Goal: Communication & Community: Answer question/provide support

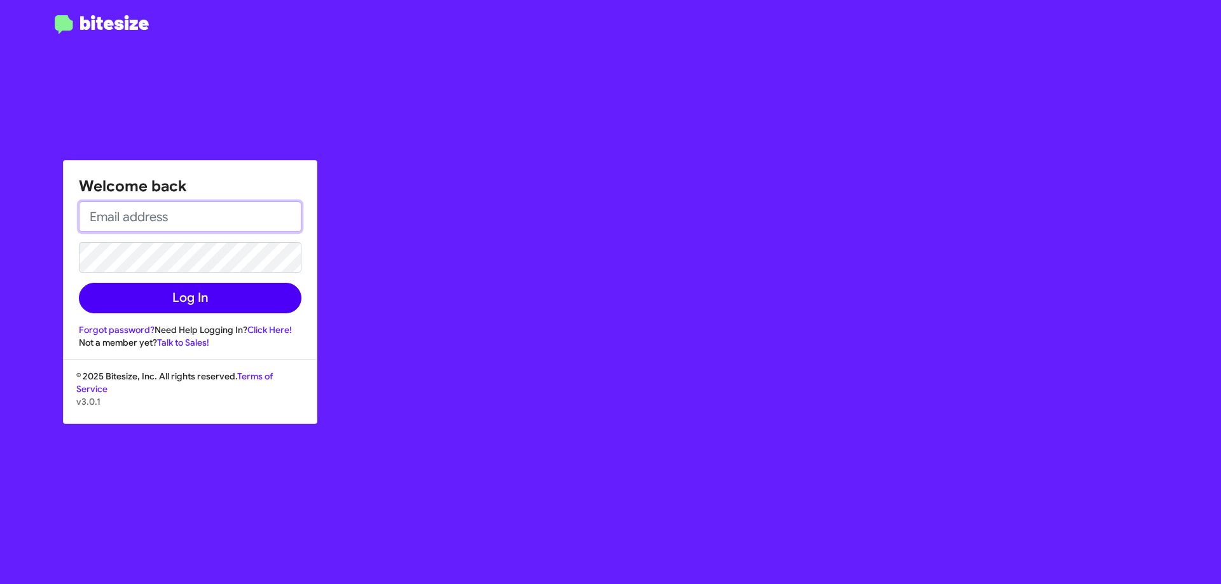
type input "[EMAIL_ADDRESS][DOMAIN_NAME]"
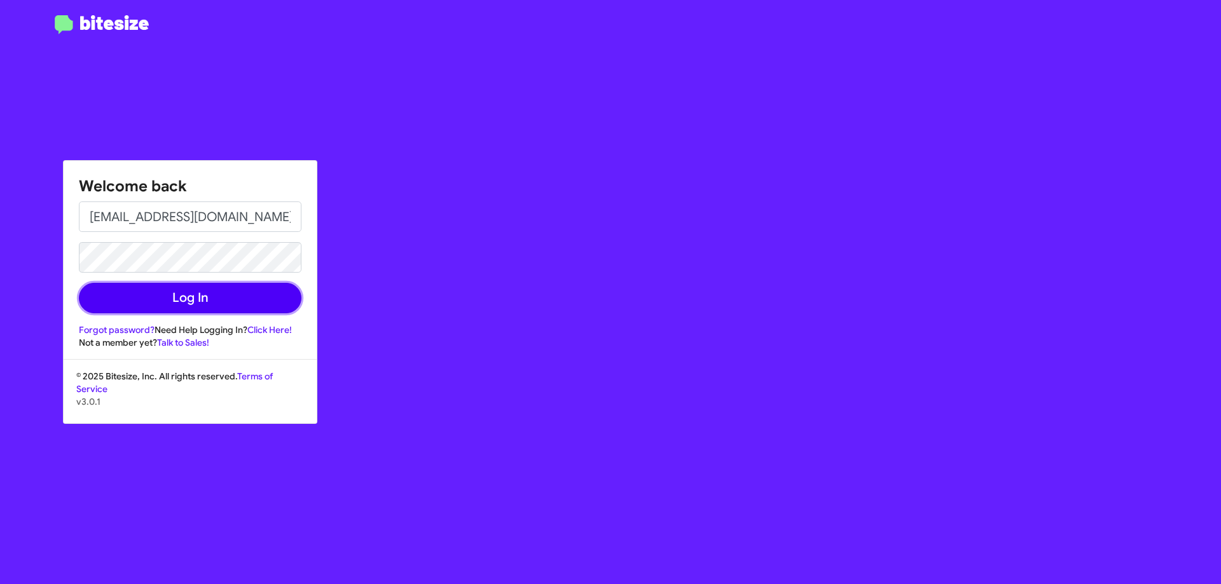
click at [160, 297] on button "Log In" at bounding box center [190, 298] width 223 height 31
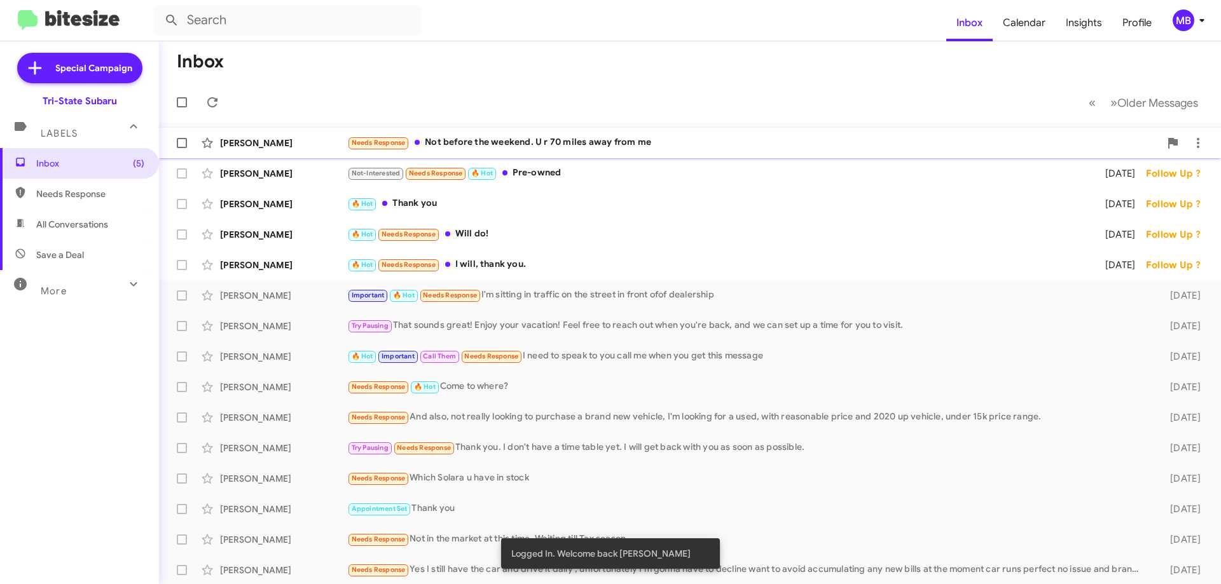
click at [525, 149] on div "Needs Response Not before the weekend. U r 70 miles away from me" at bounding box center [753, 142] width 813 height 15
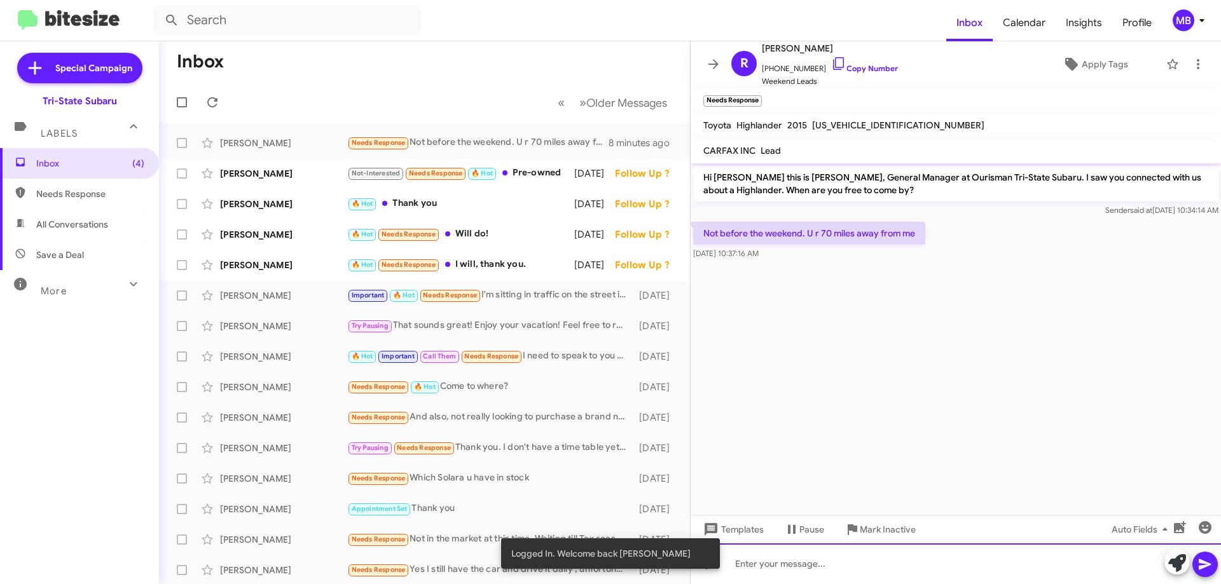
click at [829, 559] on div at bounding box center [955, 564] width 530 height 41
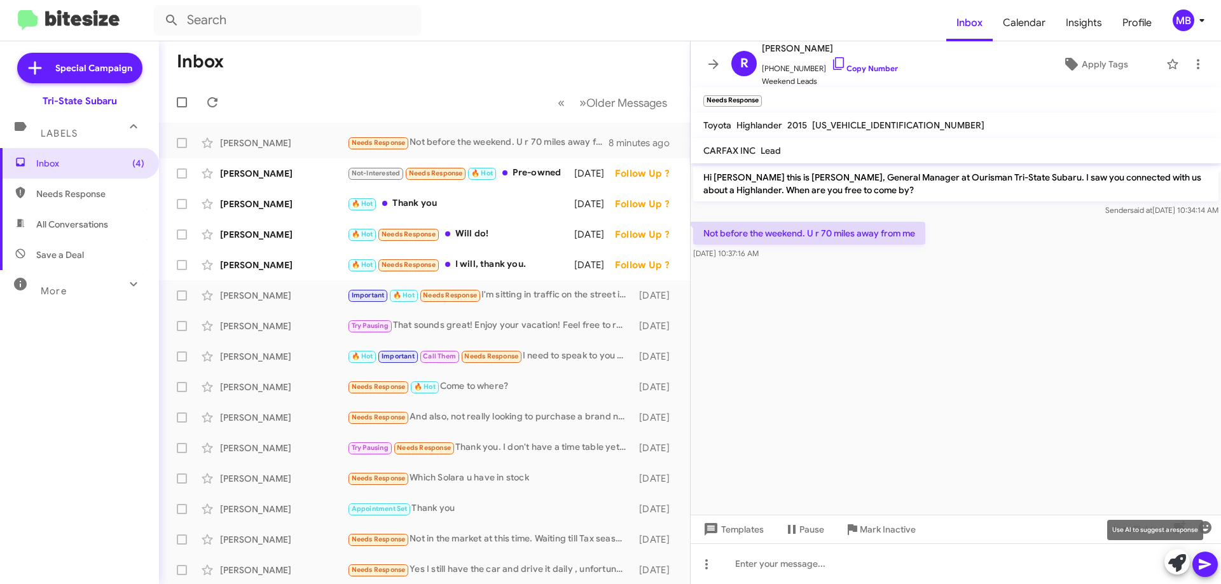
click at [1174, 558] on icon at bounding box center [1177, 563] width 18 height 18
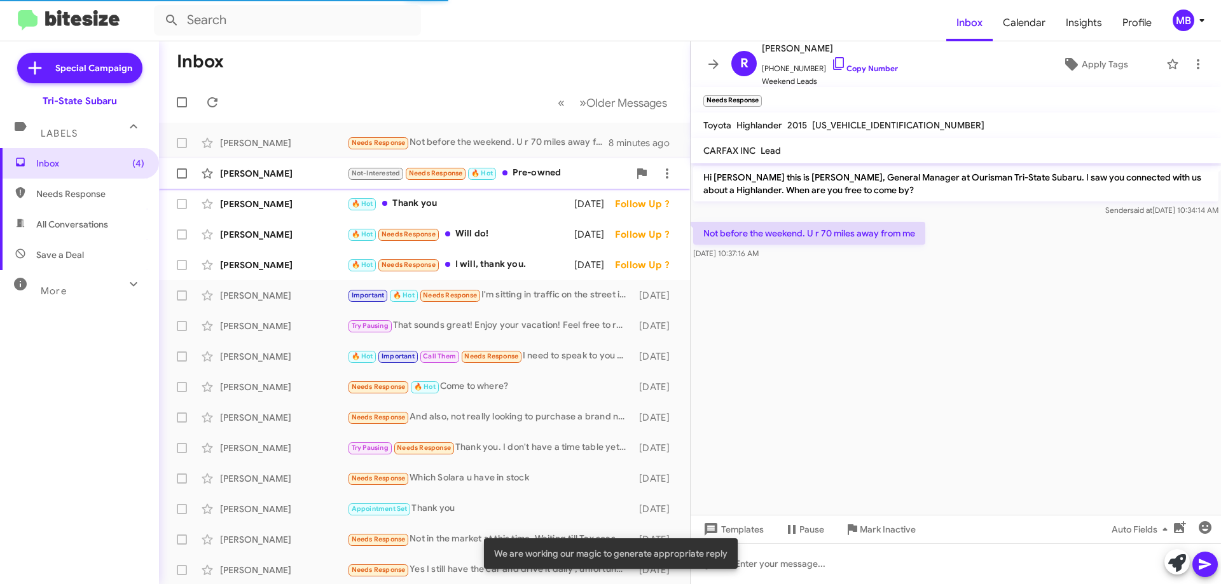
click at [514, 170] on div "Not-Interested Needs Response 🔥 Hot Pre-owned" at bounding box center [488, 173] width 282 height 15
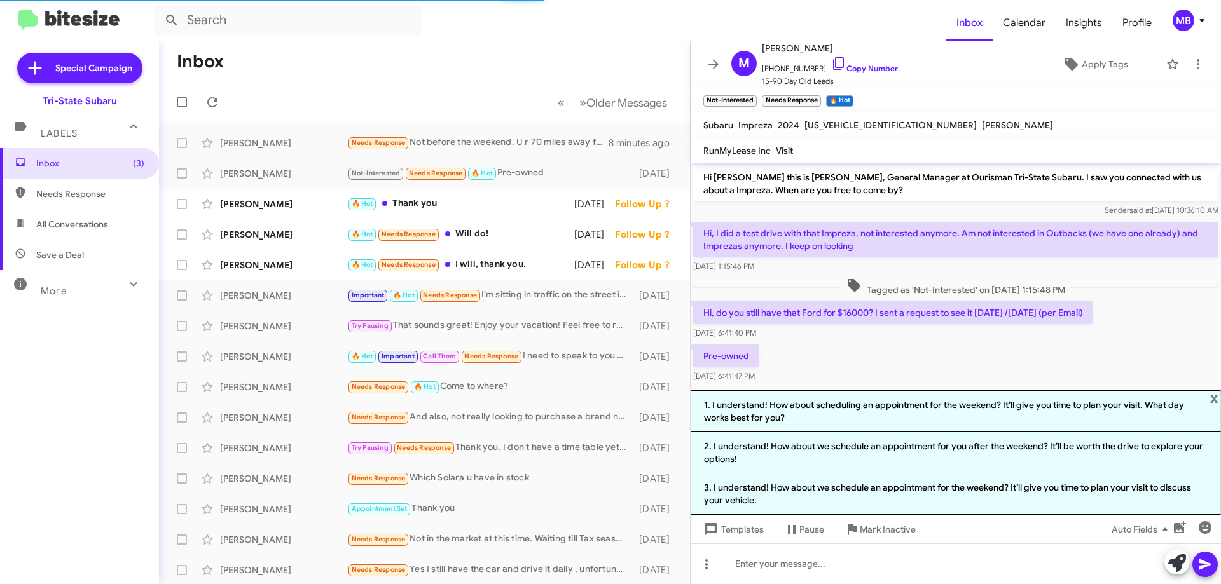
scroll to position [11, 0]
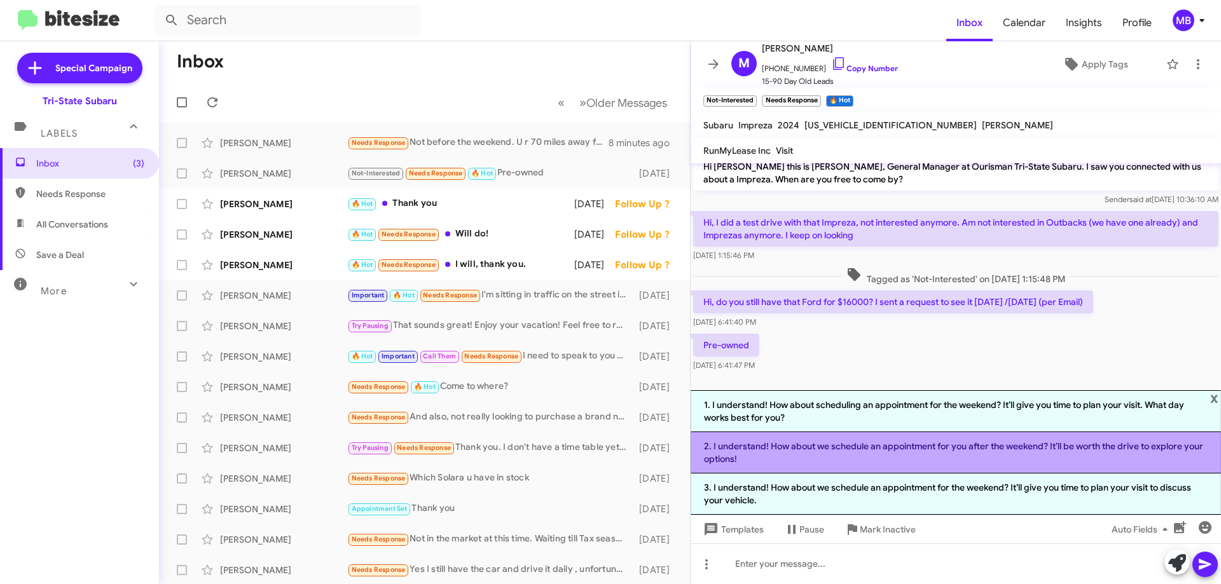
click at [864, 455] on li "2. I understand! How about we schedule an appointment for you after the weekend…" at bounding box center [955, 452] width 530 height 41
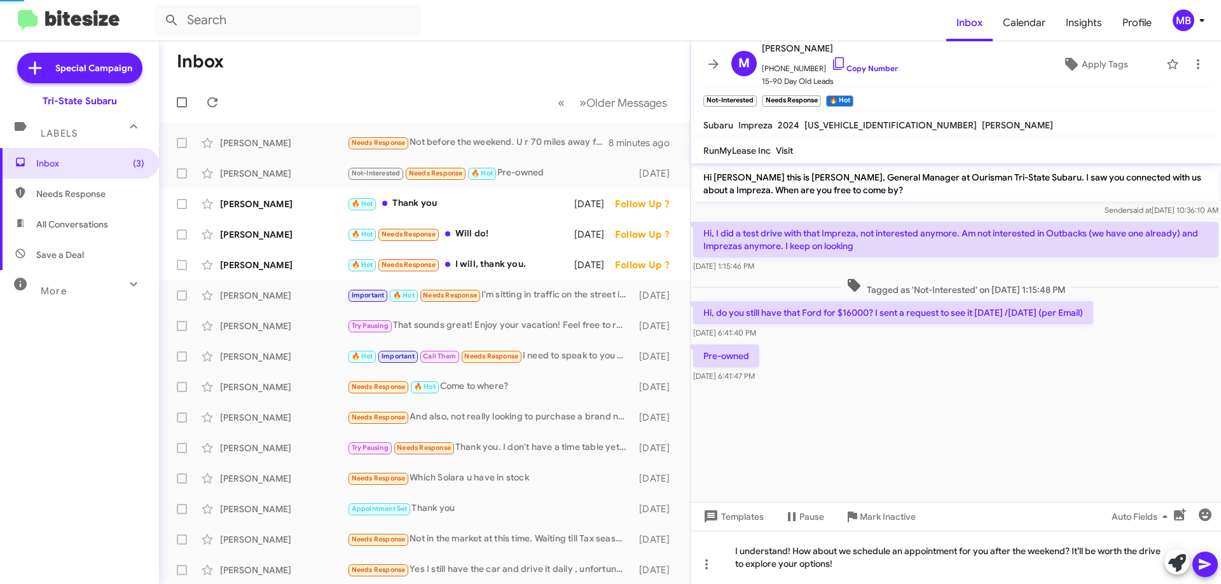
scroll to position [0, 0]
click at [871, 67] on link "Copy Number" at bounding box center [864, 69] width 67 height 10
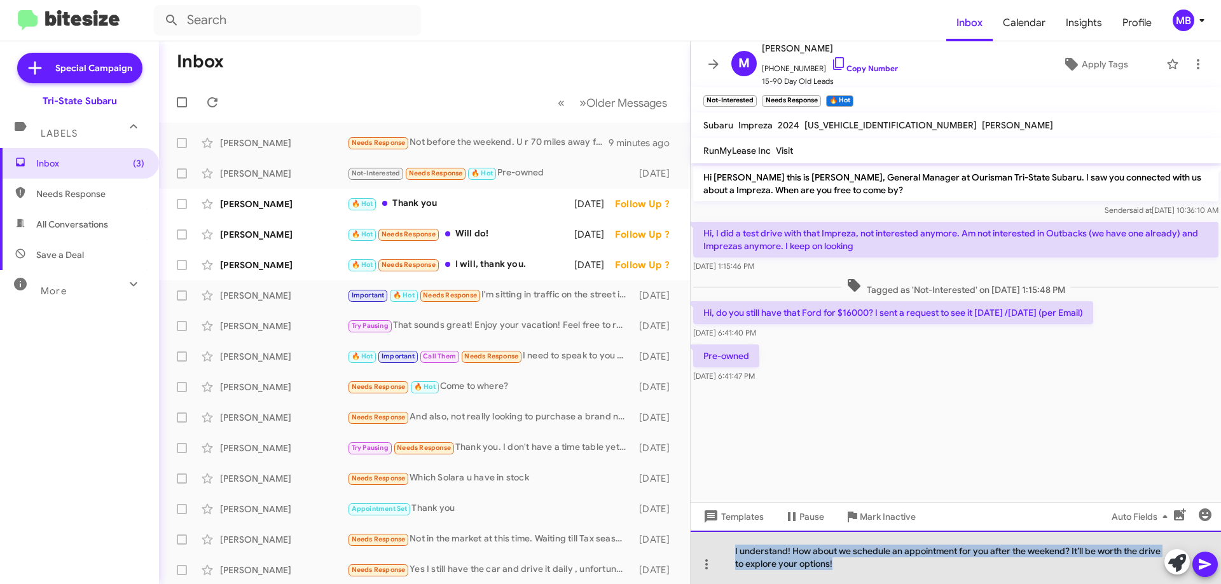
drag, startPoint x: 902, startPoint y: 566, endPoint x: 723, endPoint y: 546, distance: 179.8
click at [721, 546] on div "I understand! How about we schedule an appointment for you after the weekend? I…" at bounding box center [955, 557] width 530 height 53
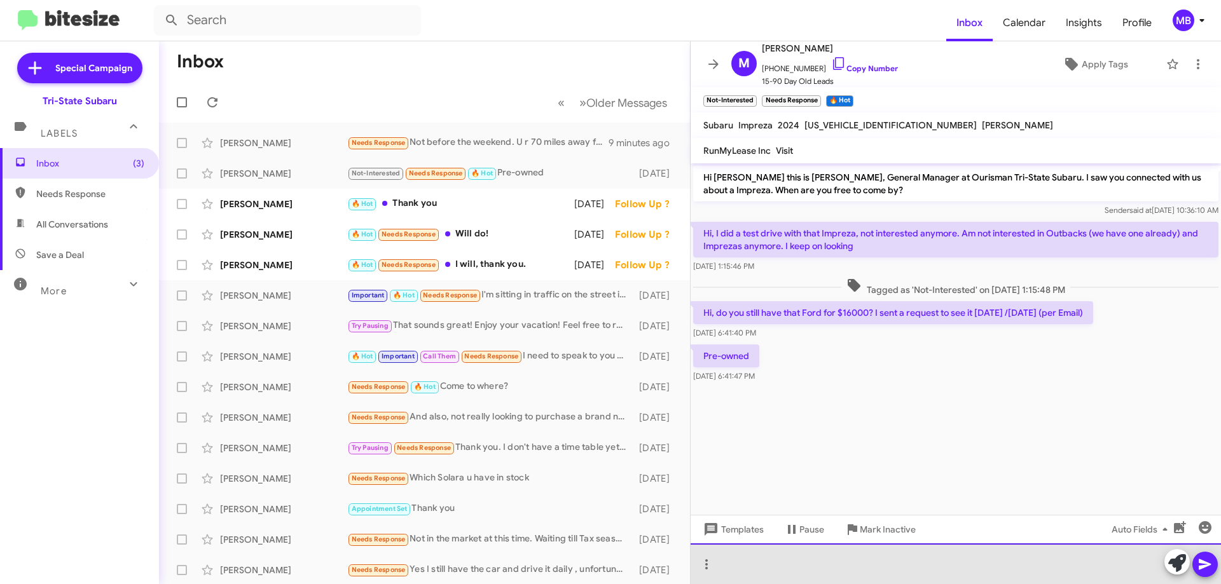
click at [786, 566] on div at bounding box center [955, 564] width 530 height 41
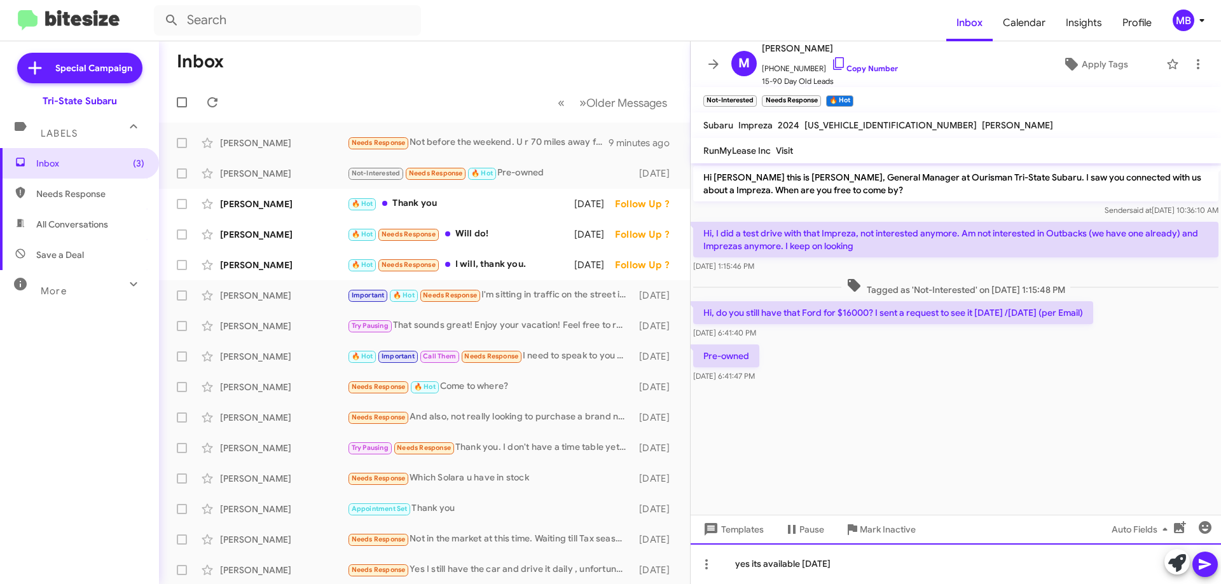
click at [857, 563] on div "yes its available [DATE]" at bounding box center [955, 564] width 530 height 41
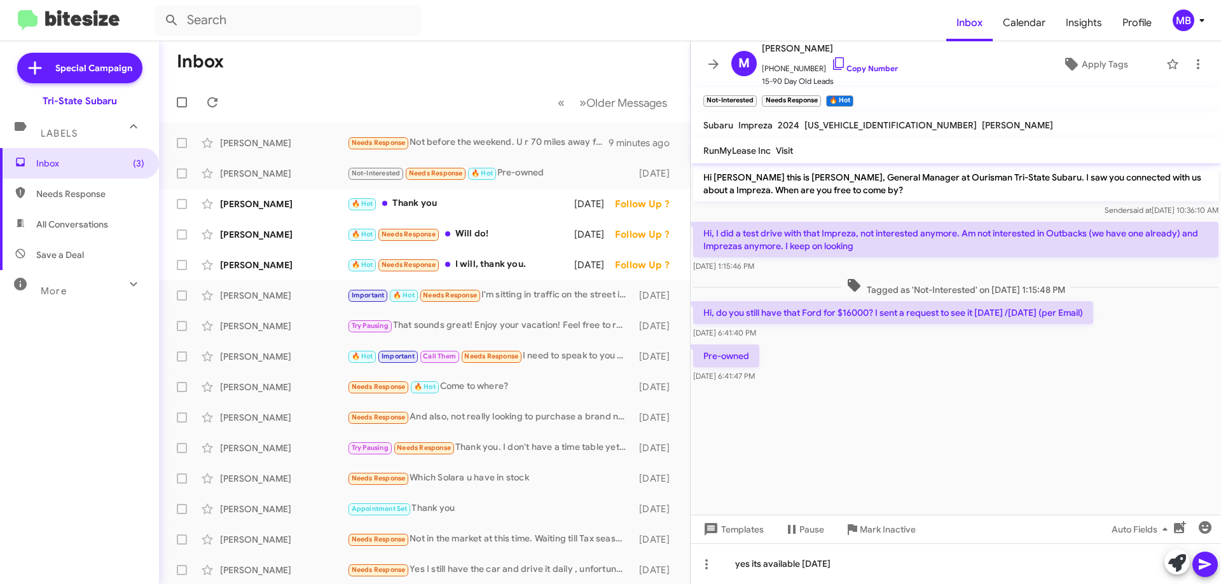
click at [1202, 561] on icon at bounding box center [1204, 564] width 12 height 11
click at [463, 202] on div "🔥 Hot Thank you" at bounding box center [488, 203] width 282 height 15
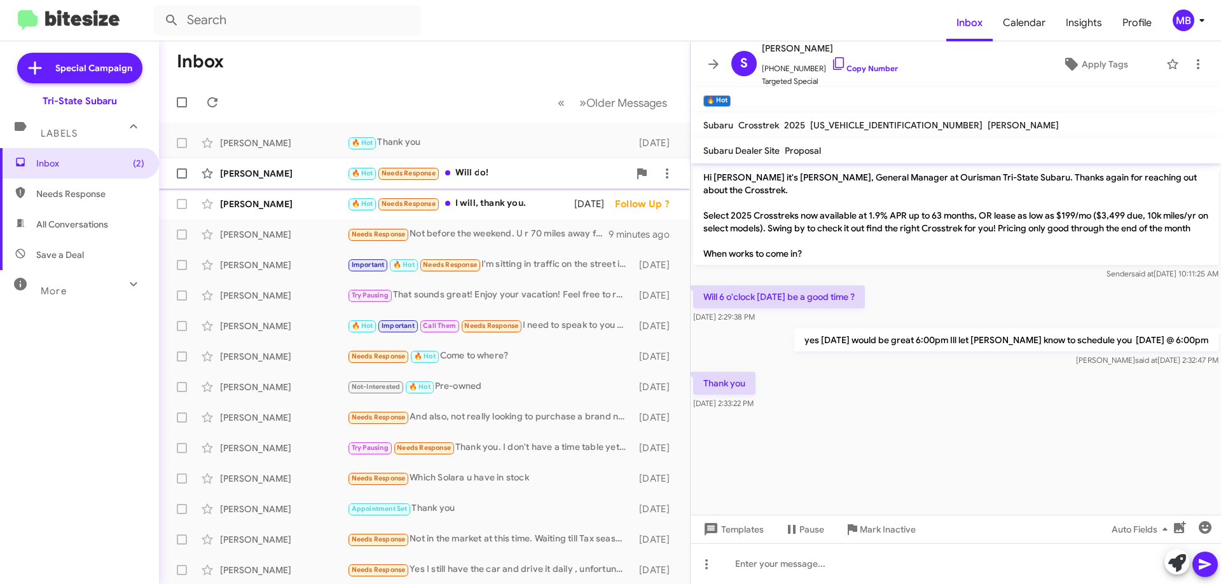
click at [518, 176] on div "🔥 Hot Needs Response Will do!" at bounding box center [488, 173] width 282 height 15
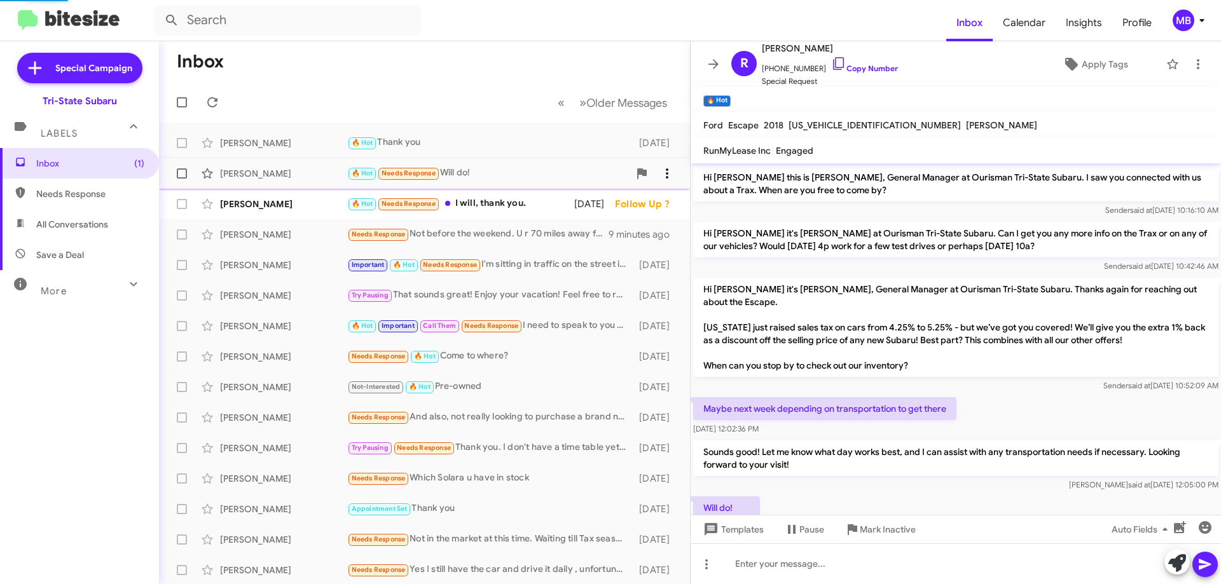
scroll to position [29, 0]
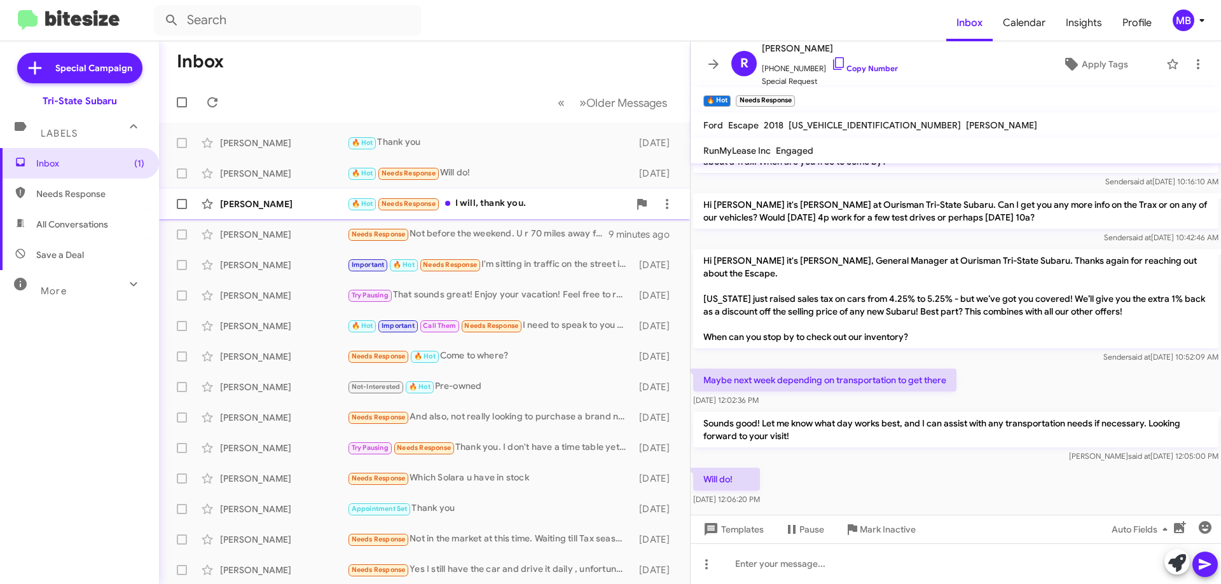
click at [517, 198] on div "🔥 Hot Needs Response I will, thank you." at bounding box center [488, 203] width 282 height 15
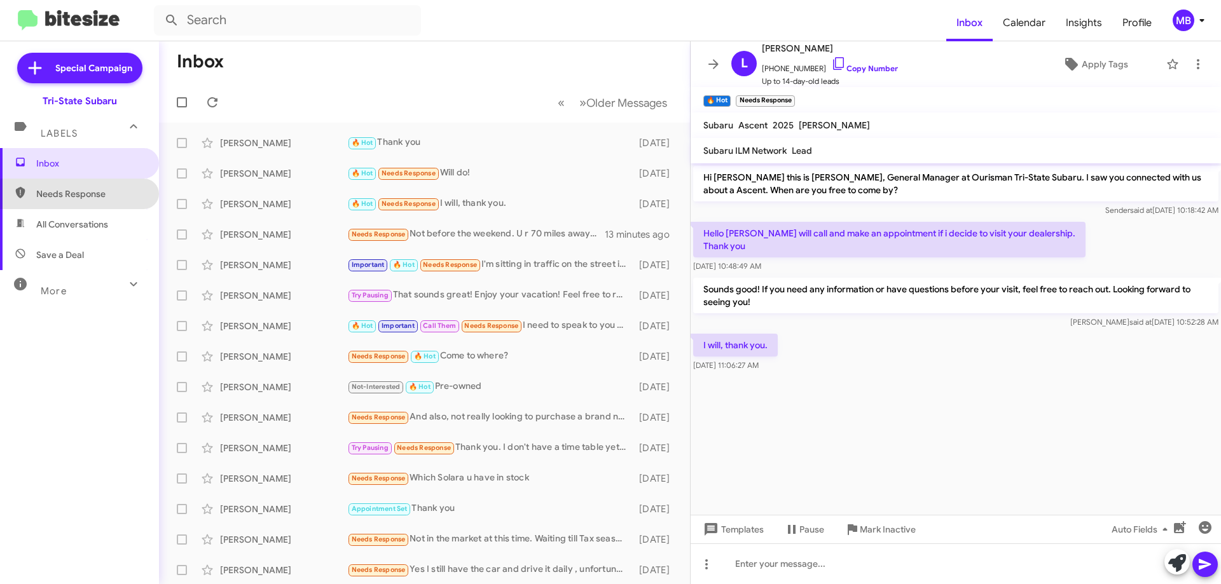
click at [108, 196] on span "Needs Response" at bounding box center [90, 194] width 108 height 13
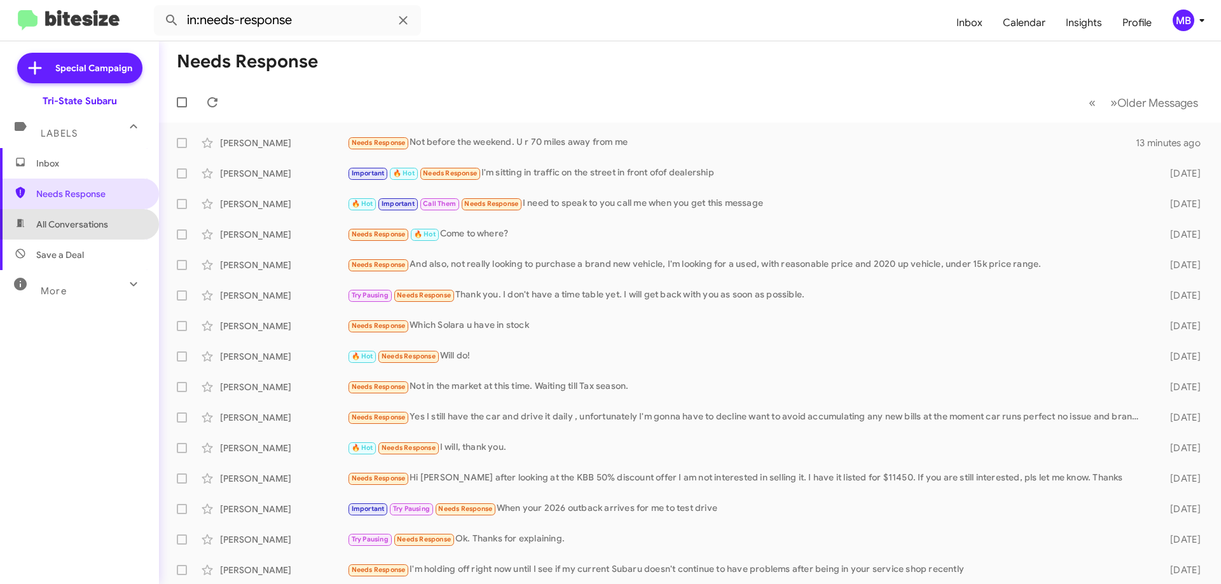
click at [110, 233] on span "All Conversations" at bounding box center [79, 224] width 159 height 31
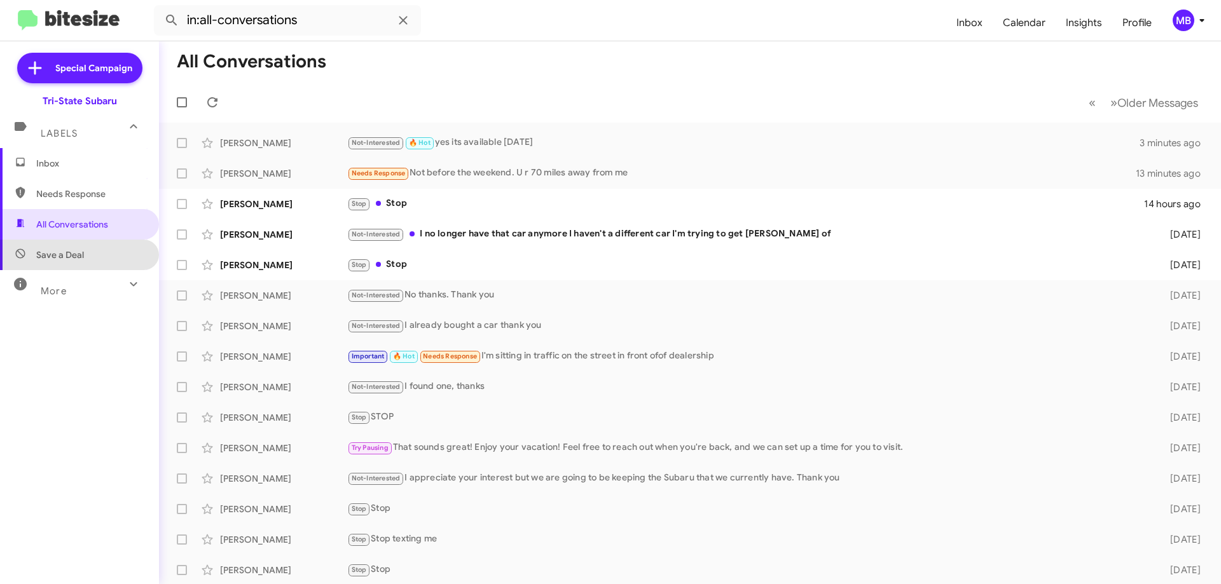
click at [96, 258] on span "Save a Deal" at bounding box center [79, 255] width 159 height 31
type input "in:not-interested"
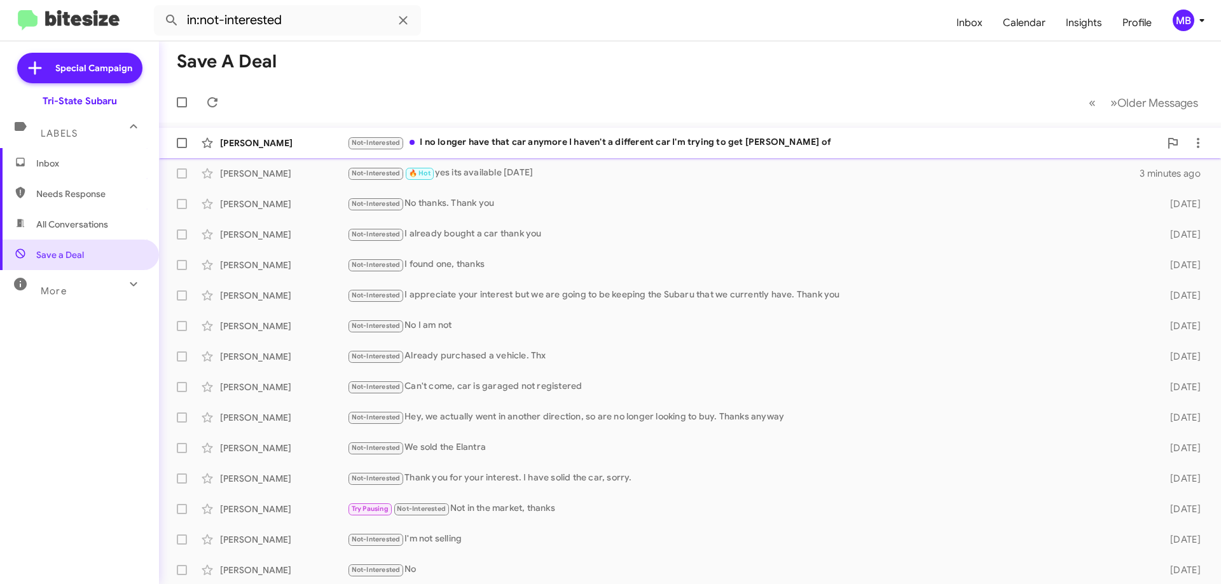
click at [457, 139] on div "Not-Interested I no longer have that car anymore I haven't a different car I'm …" at bounding box center [753, 142] width 813 height 15
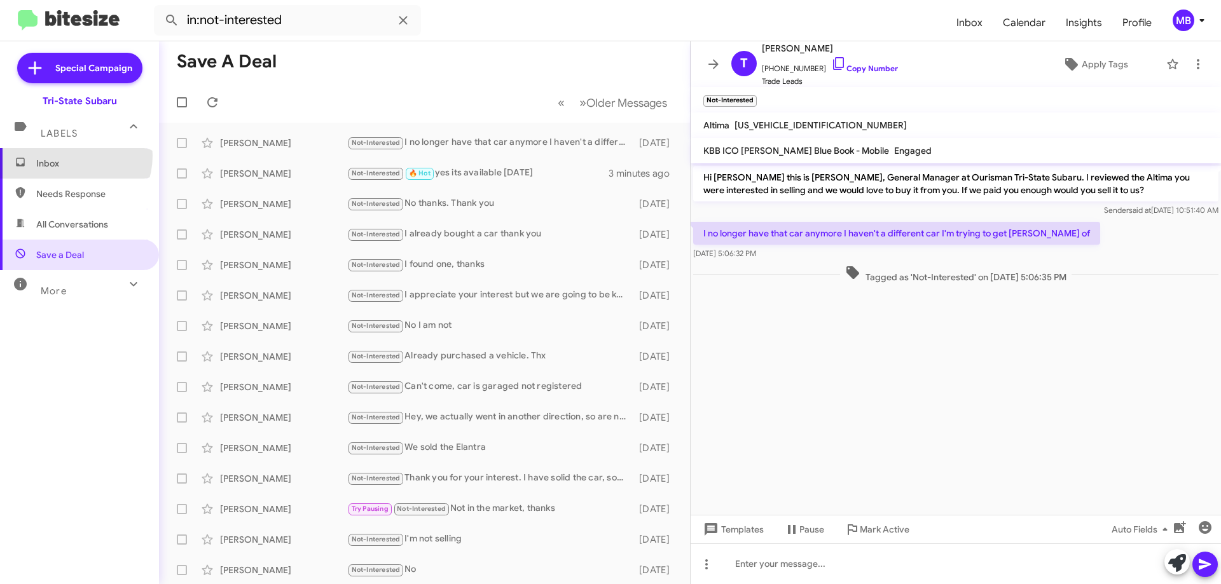
click at [68, 156] on span "Inbox" at bounding box center [79, 163] width 159 height 31
